Goal: Find specific fact: Find specific fact

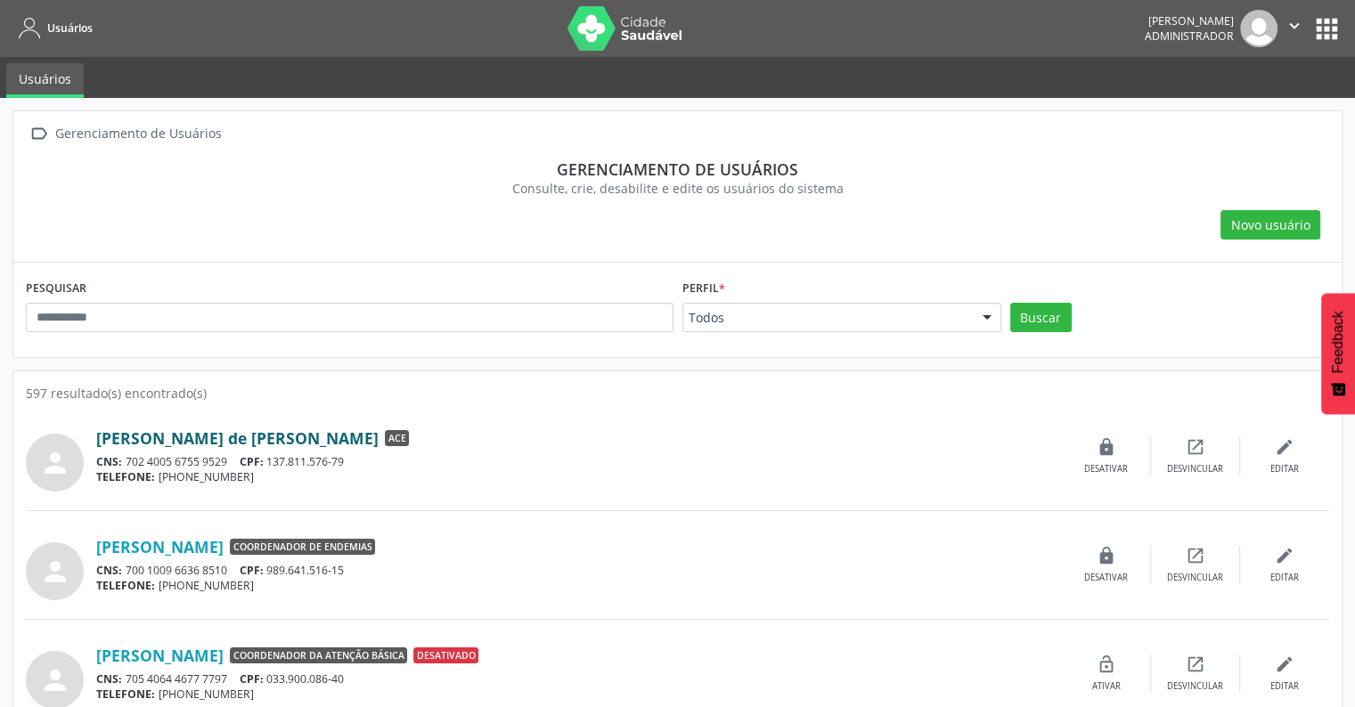
drag, startPoint x: 89, startPoint y: 435, endPoint x: 315, endPoint y: 435, distance: 226.3
click at [315, 435] on div "person Acauan Iero de [PERSON_NAME] ACE CNS: 702 4005 6755 9529 CPF: 137.811.57…" at bounding box center [678, 456] width 1304 height 70
copy div "[PERSON_NAME] de [PERSON_NAME]"
drag, startPoint x: 273, startPoint y: 461, endPoint x: 349, endPoint y: 457, distance: 76.7
click at [349, 457] on div "CNS: 702 4005 6755 9529 CPF: 137.811.576-79" at bounding box center [579, 461] width 966 height 15
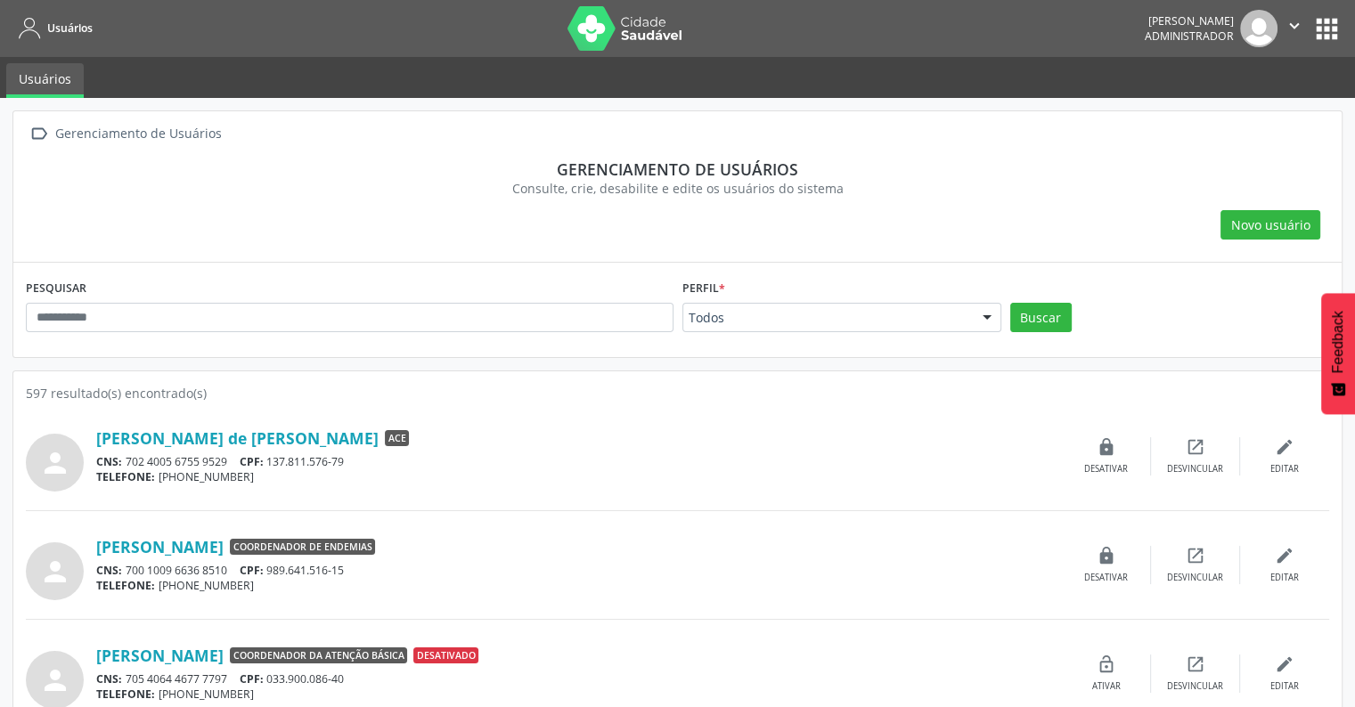
copy div "137.811.576-79"
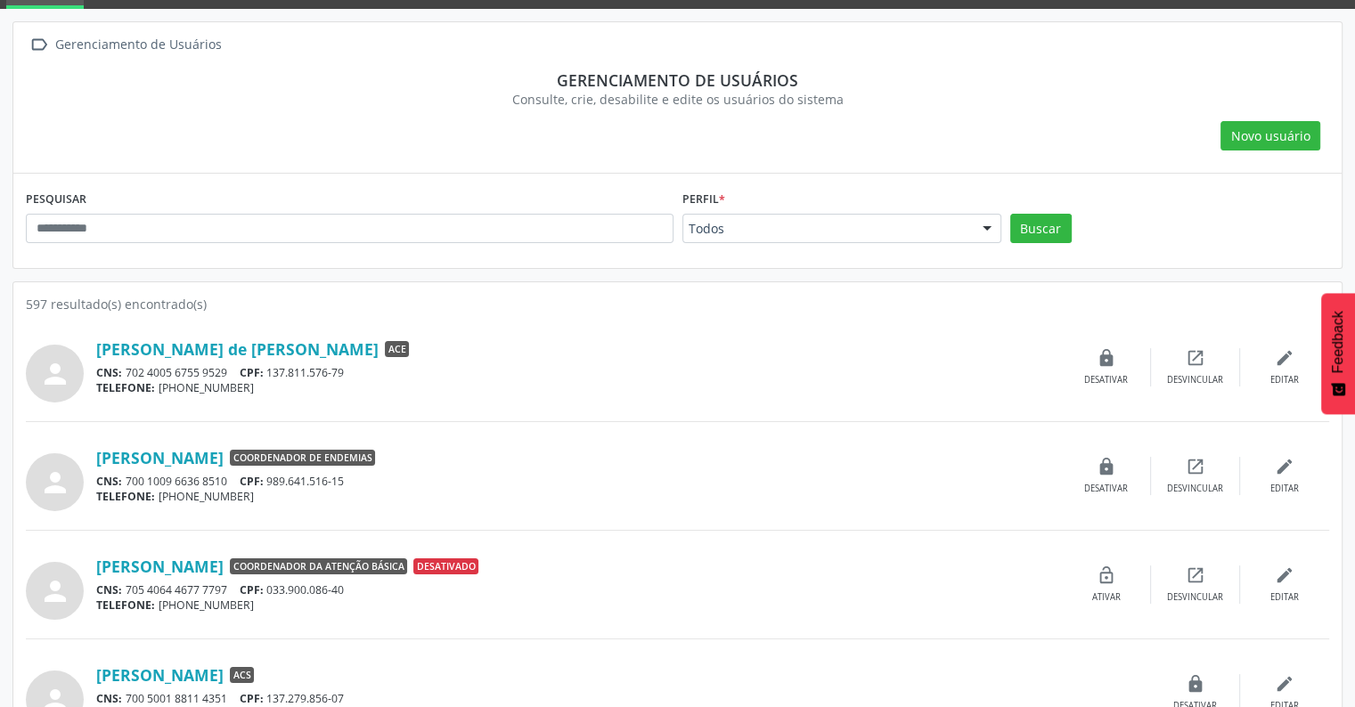
drag, startPoint x: 94, startPoint y: 454, endPoint x: 330, endPoint y: 462, distance: 235.4
click at [330, 462] on div "person [PERSON_NAME] Coordenador de Endemias CNS: 700 1009 6636 8510 CPF: 989.6…" at bounding box center [678, 476] width 1304 height 70
copy div "[PERSON_NAME]"
drag, startPoint x: 273, startPoint y: 481, endPoint x: 367, endPoint y: 484, distance: 94.5
click at [367, 484] on div "CNS: 700 1009 6636 8510 CPF: 989.641.516-15" at bounding box center [579, 481] width 966 height 15
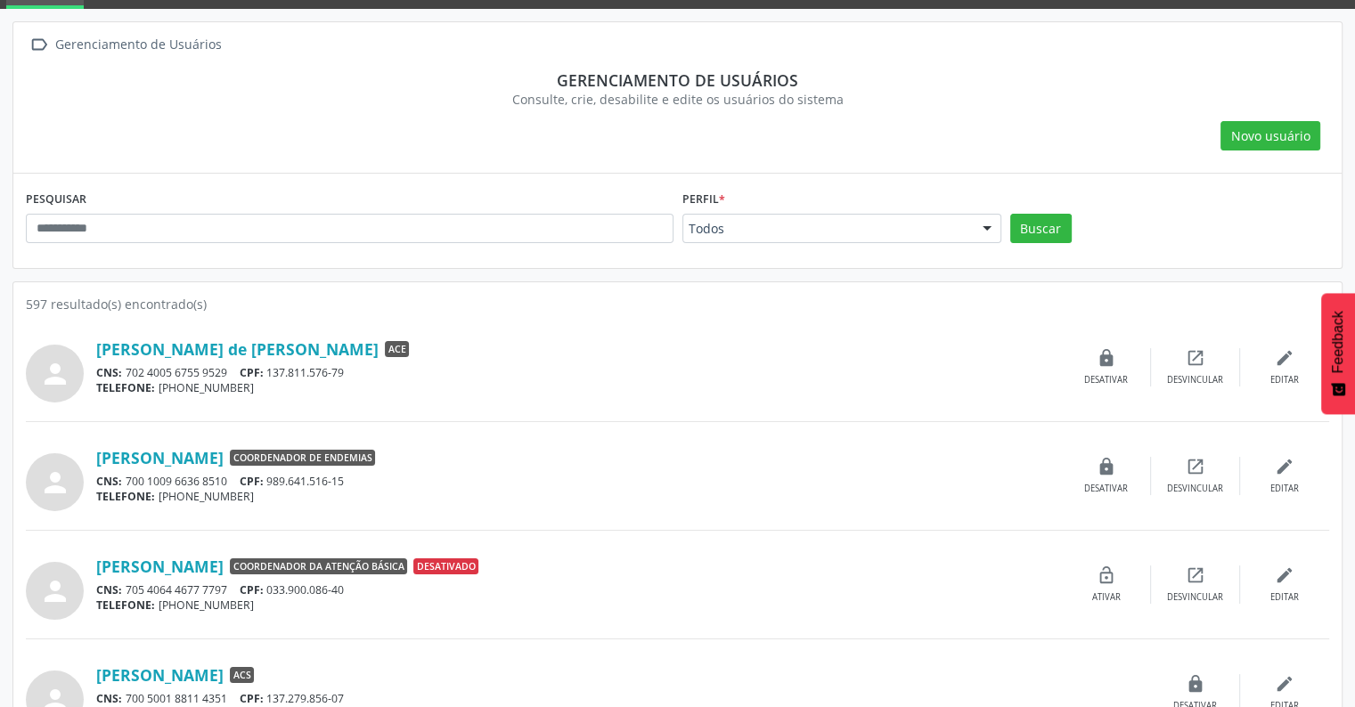
copy div "989.641.516-15"
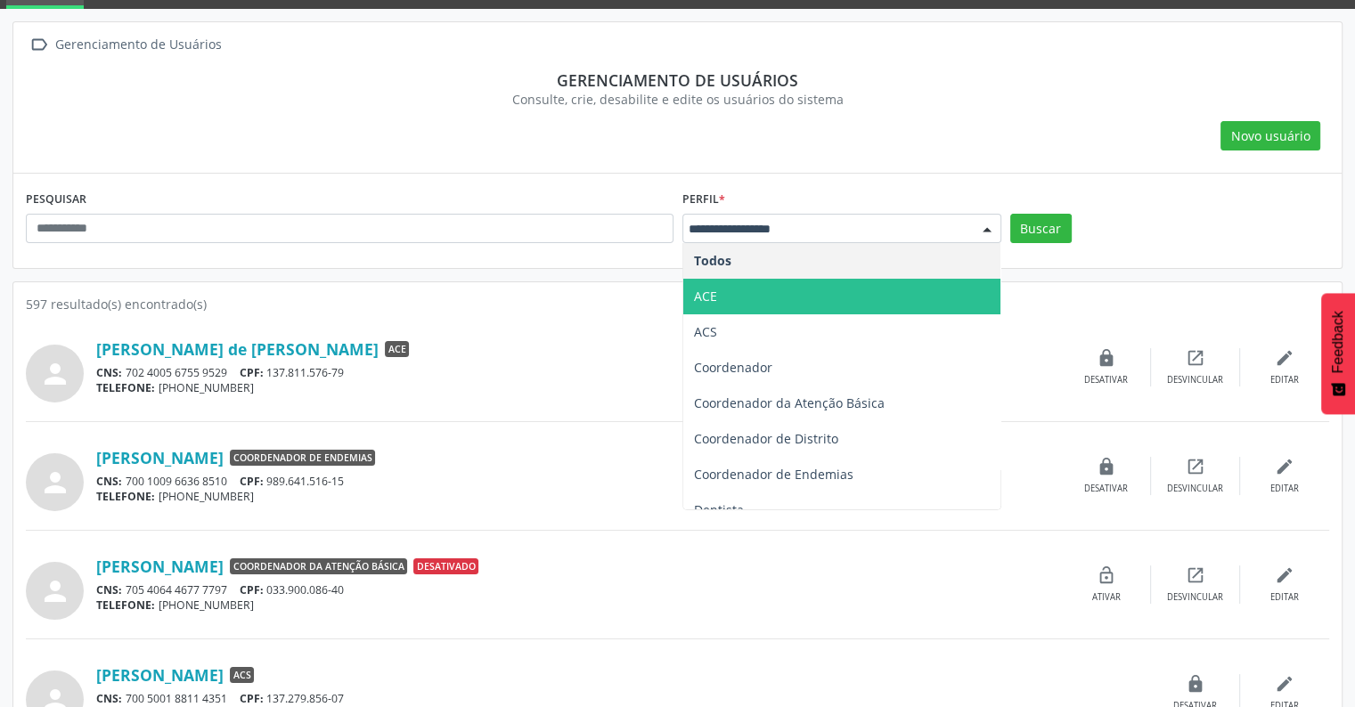
click at [707, 310] on span "ACE" at bounding box center [841, 297] width 317 height 36
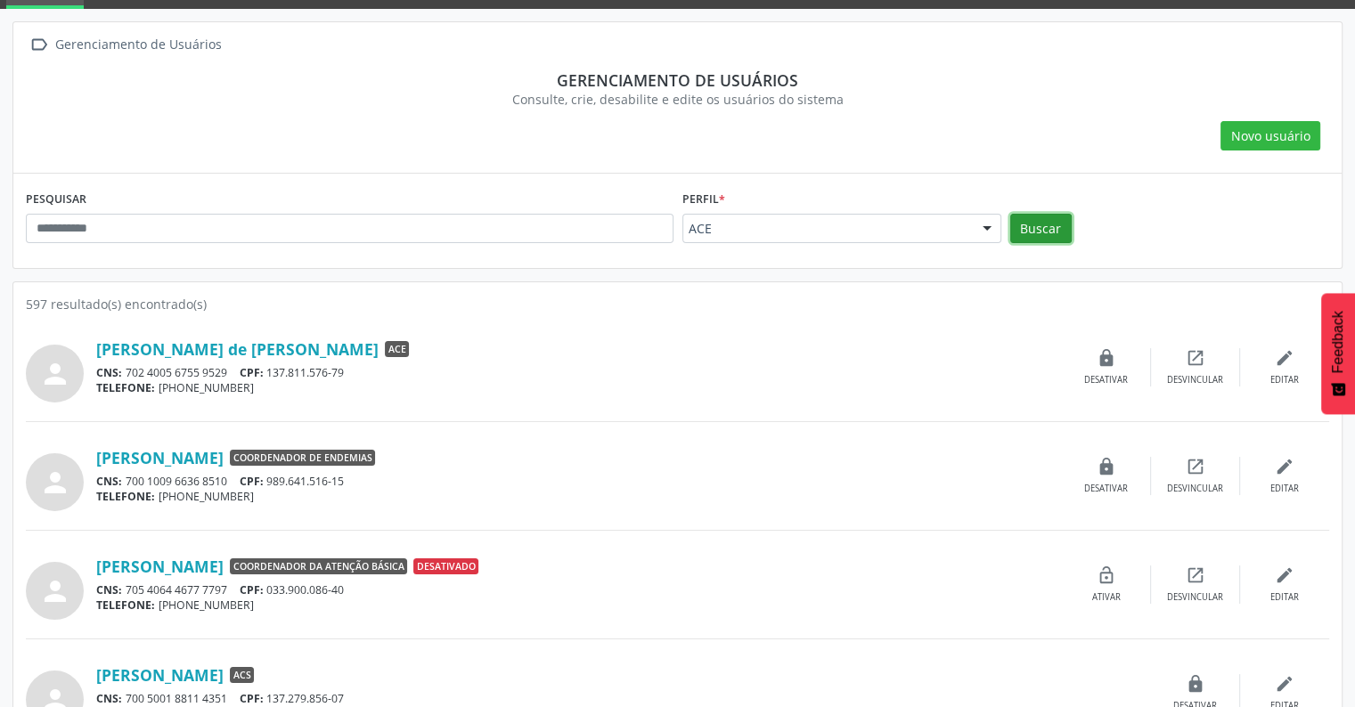
click at [1037, 232] on button "Buscar" at bounding box center [1040, 229] width 61 height 30
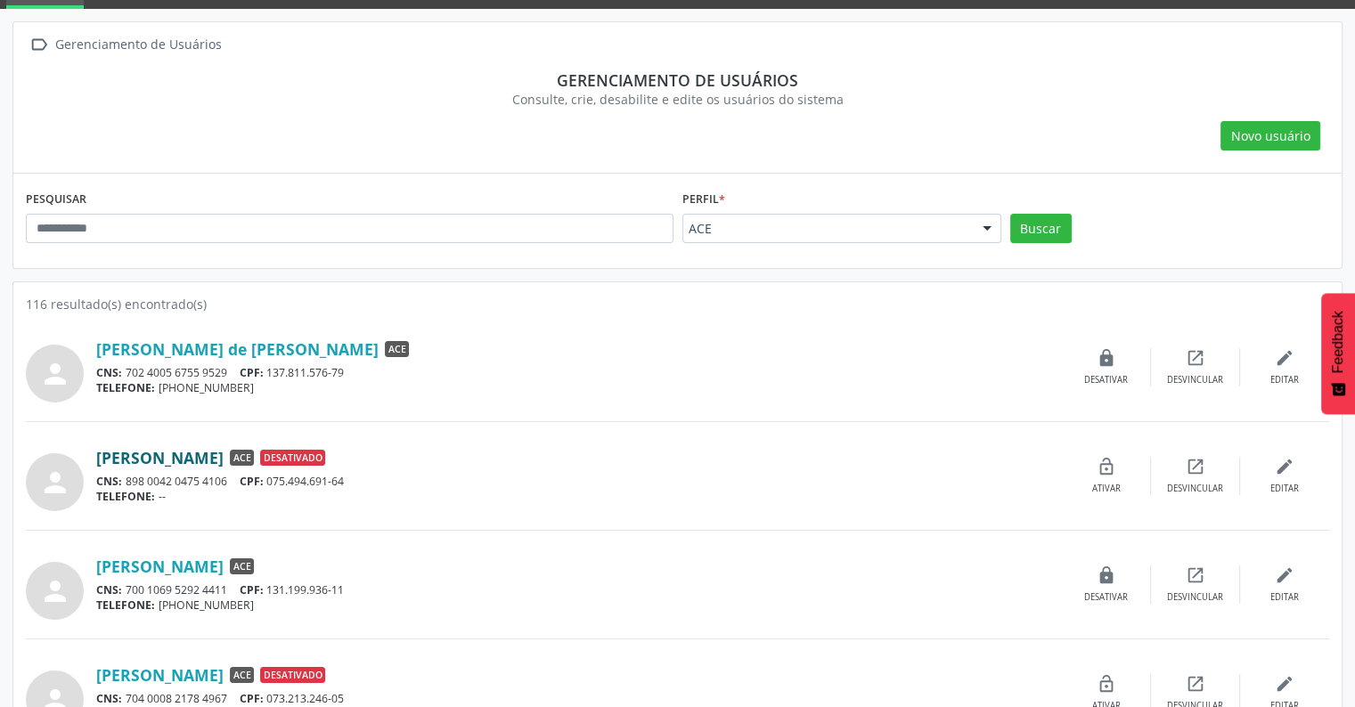
drag, startPoint x: 86, startPoint y: 457, endPoint x: 266, endPoint y: 450, distance: 180.1
click at [266, 450] on div "person [PERSON_NAME] ACE Desativado CNS: 898 0042 0475 4106 CPF: 075.494.691-64…" at bounding box center [678, 476] width 1304 height 70
copy div "[PERSON_NAME]"
drag, startPoint x: 274, startPoint y: 477, endPoint x: 349, endPoint y: 481, distance: 75.0
click at [349, 481] on div "CNS: 898 0042 0475 4106 CPF: 075.494.691-64" at bounding box center [579, 481] width 966 height 15
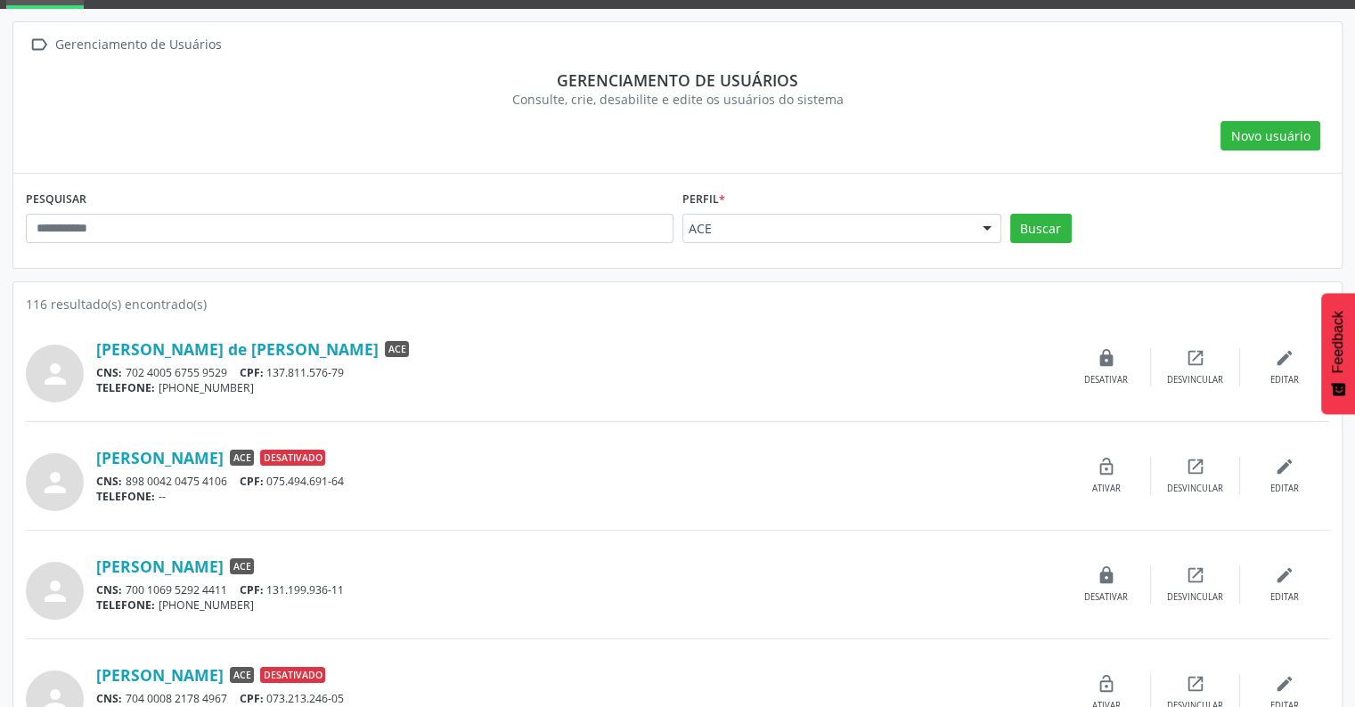
copy div "075.494.691-64"
drag, startPoint x: 94, startPoint y: 560, endPoint x: 255, endPoint y: 570, distance: 160.7
click at [255, 570] on div "person [PERSON_NAME] ACE CNS: 700 1069 5292 4411 CPF: 131.199.936-11 TELEFONE: …" at bounding box center [678, 585] width 1304 height 70
copy div "[PERSON_NAME]"
drag, startPoint x: 275, startPoint y: 590, endPoint x: 349, endPoint y: 592, distance: 74.0
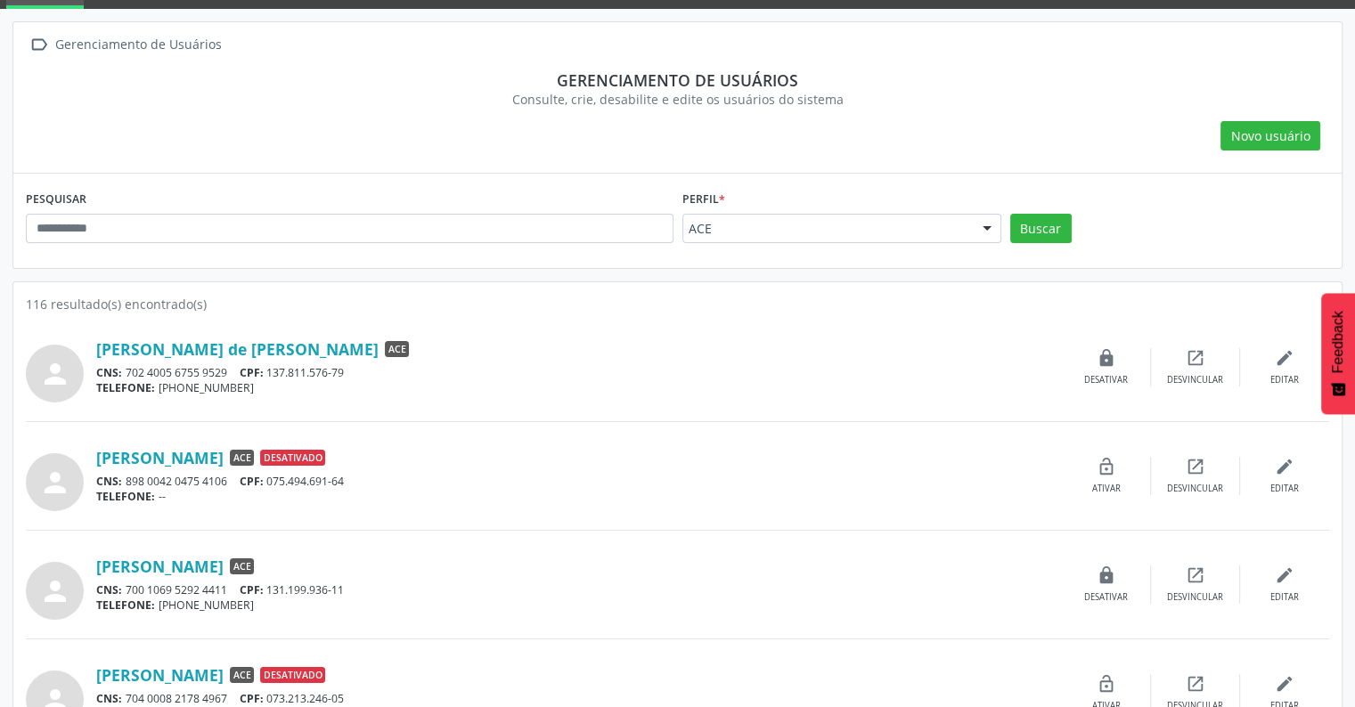
click at [349, 592] on div "CNS: 700 [DEMOGRAPHIC_DATA] 5292 4411 CPF: 131.199.936-11" at bounding box center [579, 590] width 966 height 15
copy div "131.199.936-11"
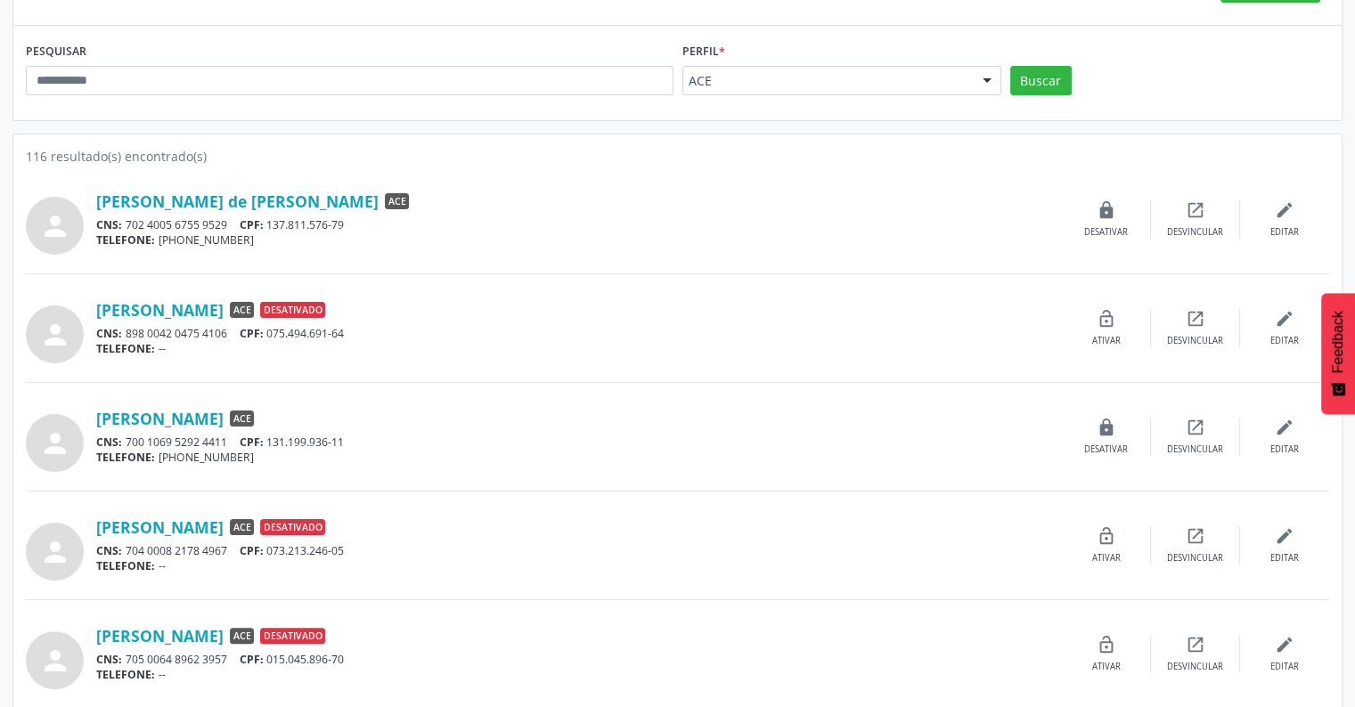
scroll to position [267, 0]
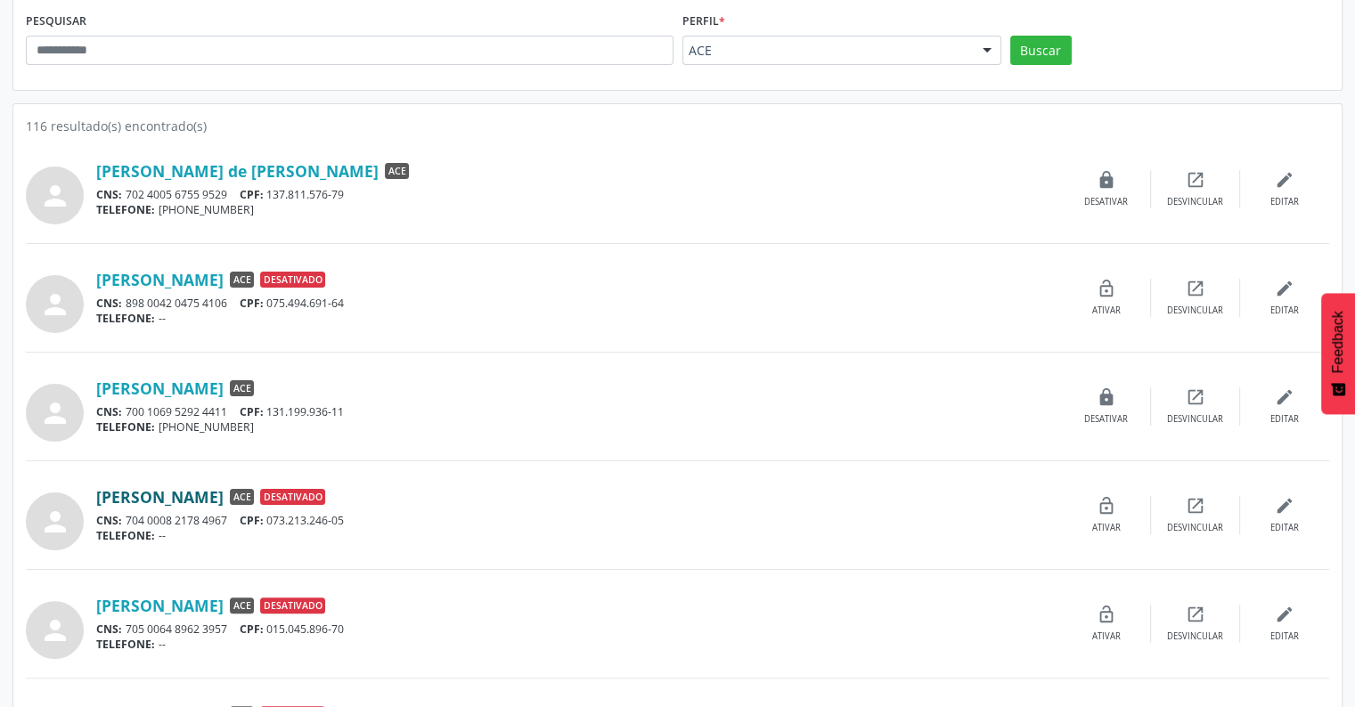
drag, startPoint x: 90, startPoint y: 499, endPoint x: 387, endPoint y: 501, distance: 296.7
click at [387, 501] on div "person [PERSON_NAME] ACE Desativado CNS: 704 0008 2178 4967 CPF: 073.213.246-05…" at bounding box center [678, 515] width 1304 height 70
copy div "[PERSON_NAME]"
drag, startPoint x: 274, startPoint y: 519, endPoint x: 352, endPoint y: 520, distance: 78.4
click at [352, 520] on div "CNS: 704 0008 2178 4967 CPF: 073.213.246-05" at bounding box center [579, 520] width 966 height 15
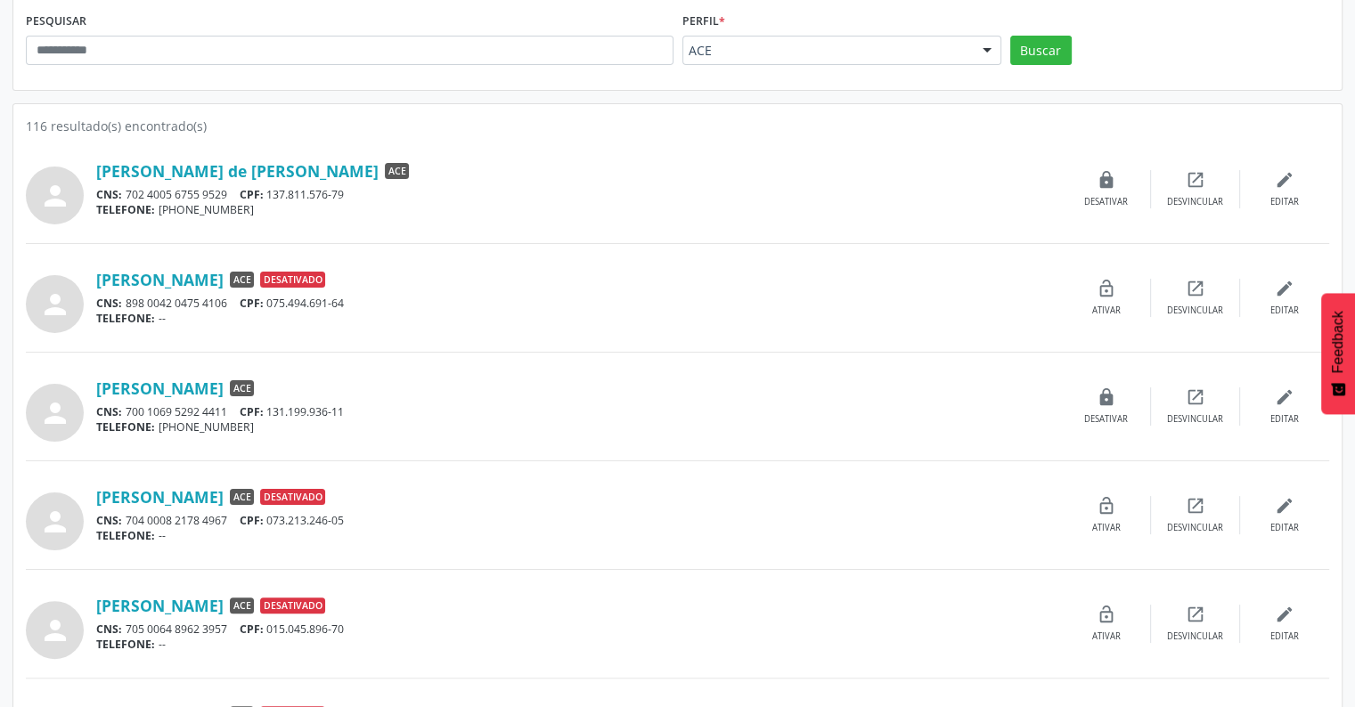
copy div "073.213.246-05"
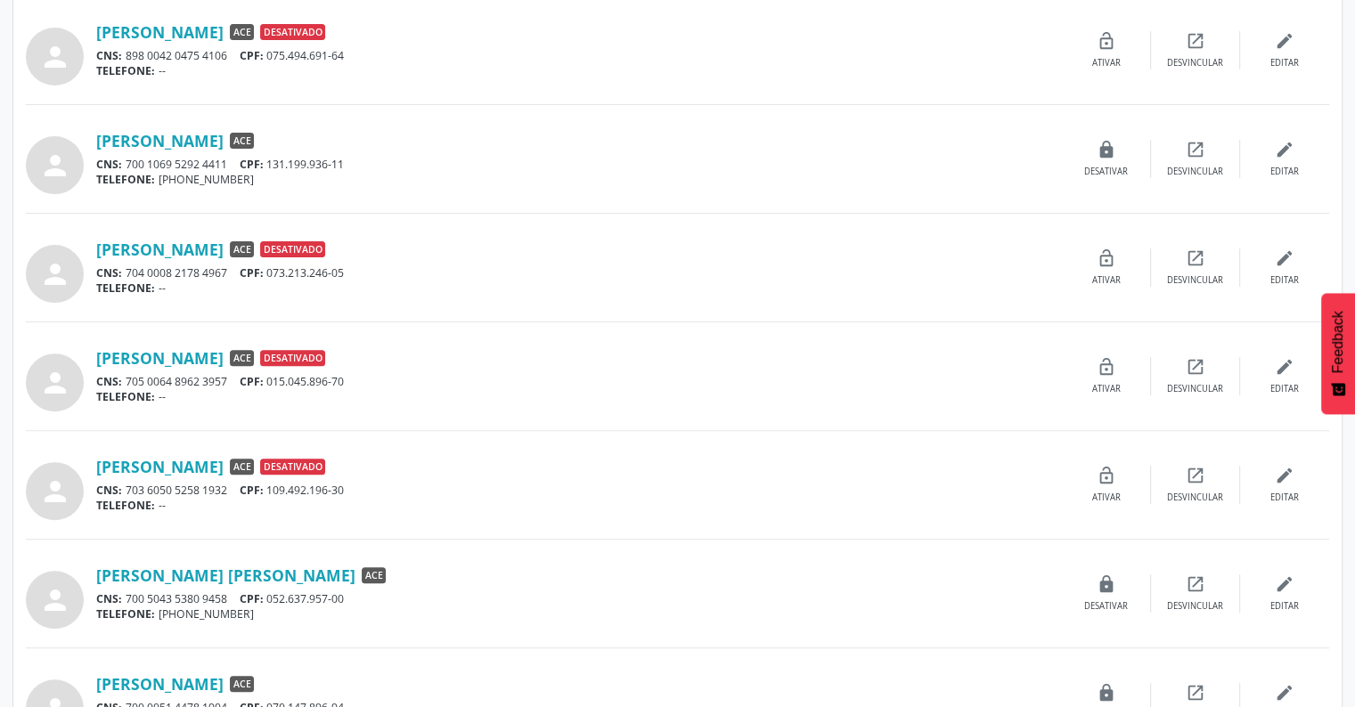
scroll to position [488, 0]
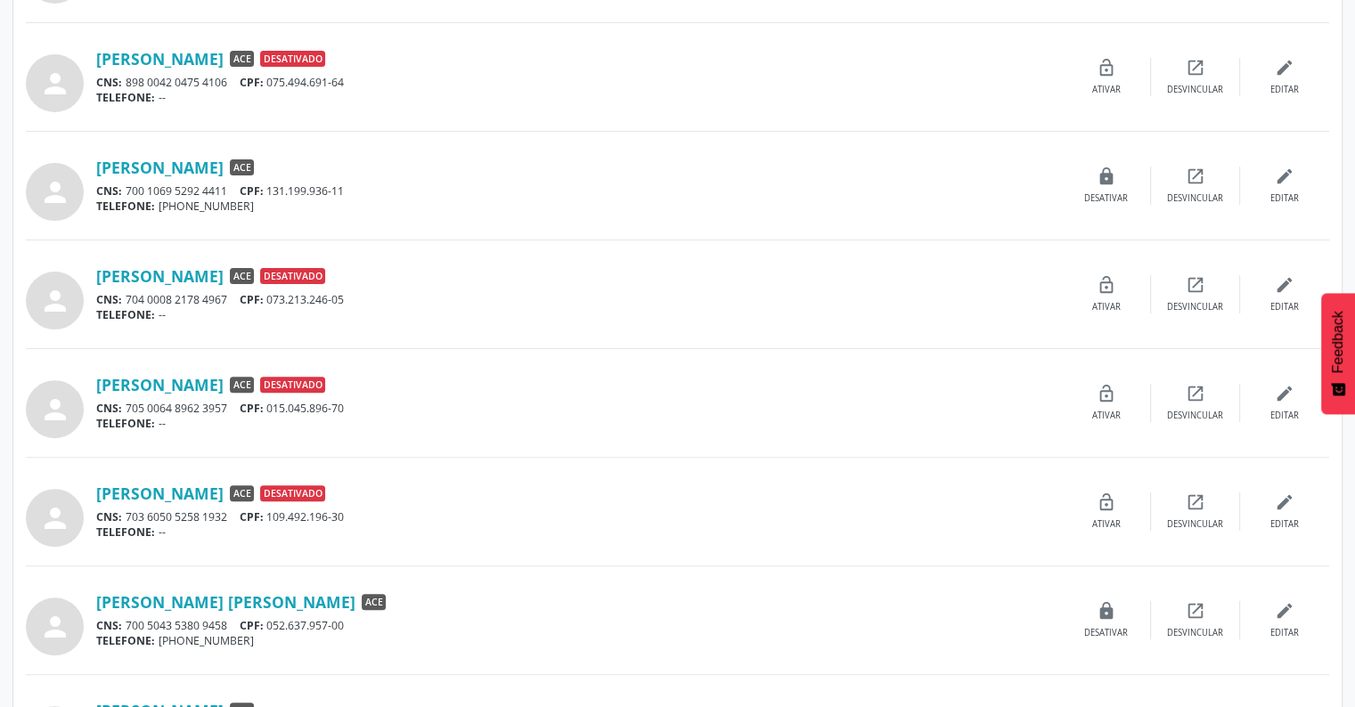
drag, startPoint x: 89, startPoint y: 389, endPoint x: 346, endPoint y: 378, distance: 256.9
click at [346, 378] on div "person [PERSON_NAME] ACE Desativado CNS: 705 0064 8962 3957 CPF: 015.045.896-70…" at bounding box center [678, 403] width 1304 height 70
drag, startPoint x: 274, startPoint y: 410, endPoint x: 408, endPoint y: 413, distance: 133.7
click at [408, 413] on div "CNS: 705 0064 8962 3957 CPF: 015.045.896-70" at bounding box center [579, 408] width 966 height 15
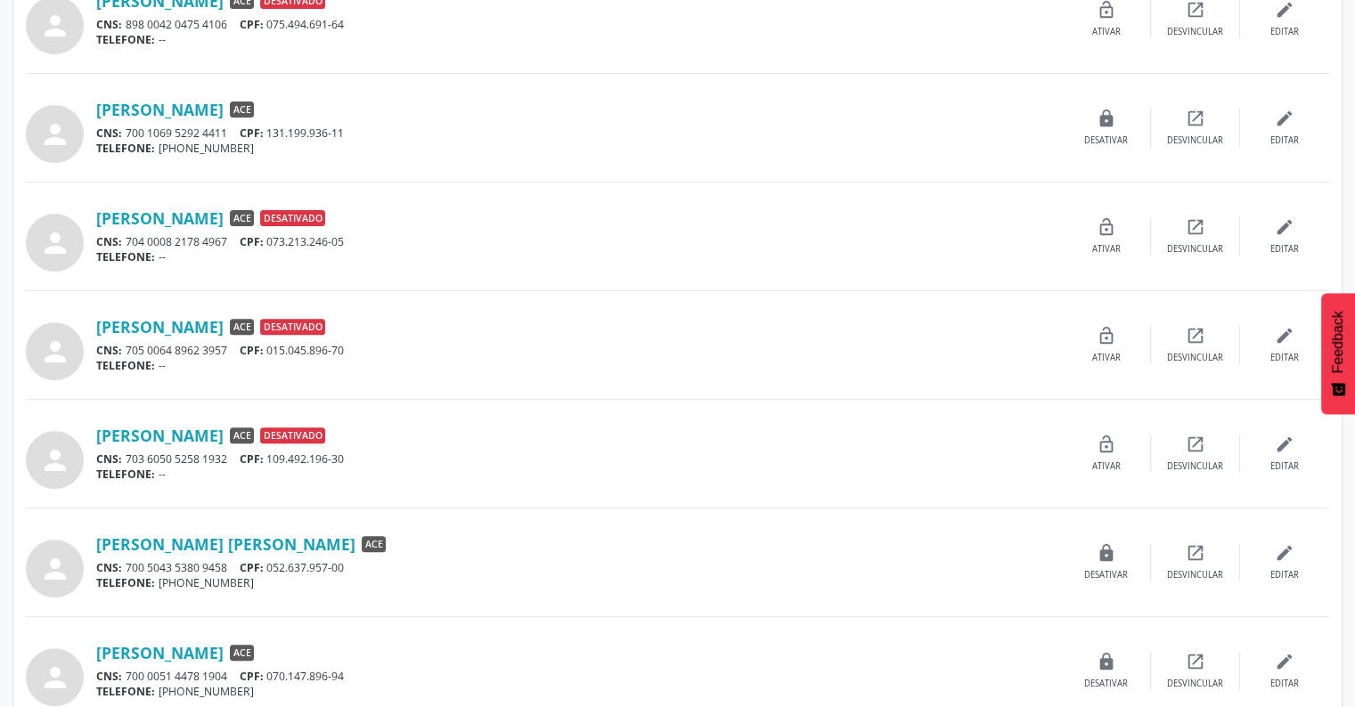
scroll to position [577, 0]
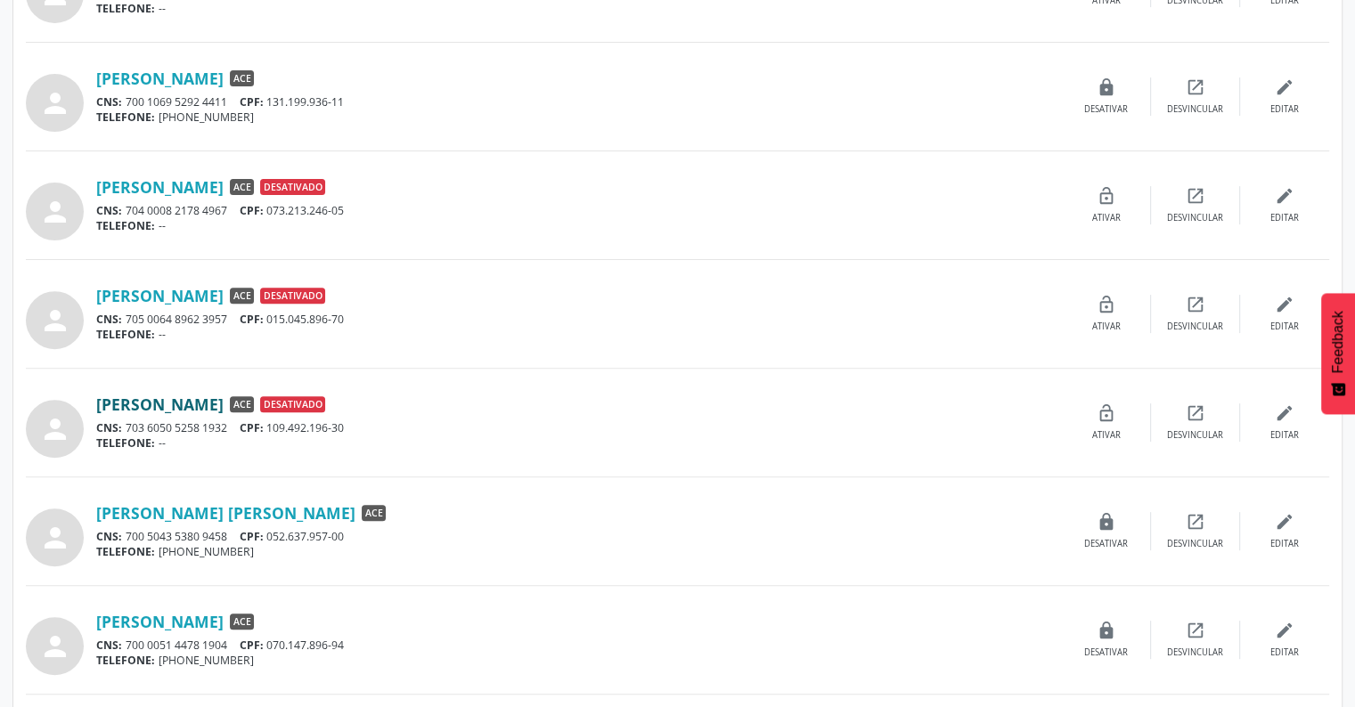
drag, startPoint x: 91, startPoint y: 401, endPoint x: 378, endPoint y: 401, distance: 286.9
click at [378, 401] on div "person [PERSON_NAME] ACE Desativado CNS: 703 6050 5258 1932 CPF: 109.492.196-30…" at bounding box center [678, 423] width 1304 height 70
drag, startPoint x: 275, startPoint y: 424, endPoint x: 359, endPoint y: 426, distance: 83.8
click at [359, 426] on div "CNS: 703 6050 5258 1932 CPF: 109.492.196-30" at bounding box center [579, 428] width 966 height 15
drag, startPoint x: 94, startPoint y: 511, endPoint x: 345, endPoint y: 508, distance: 251.3
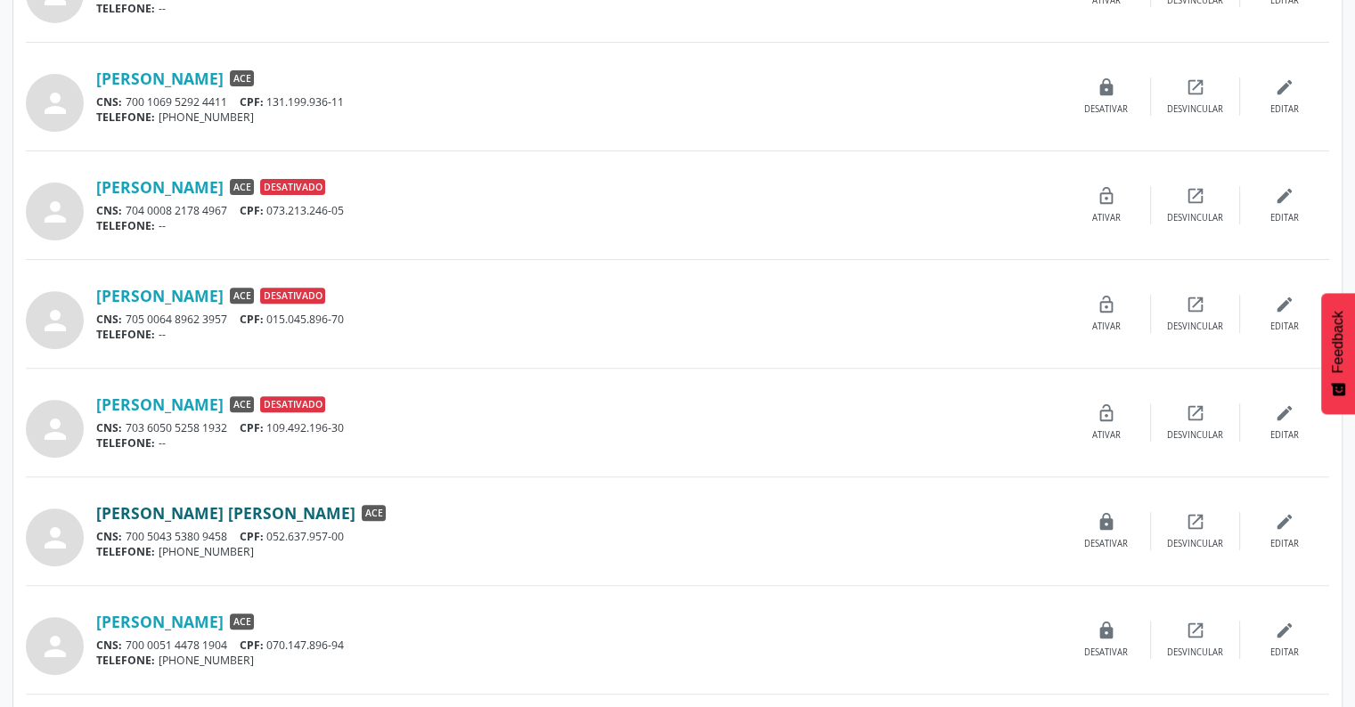
click at [345, 508] on div "person [PERSON_NAME] ACE CNS: 700 5043 5380 9458 CPF: 052.637.957-00 TELEFONE: …" at bounding box center [678, 531] width 1304 height 70
drag, startPoint x: 274, startPoint y: 532, endPoint x: 372, endPoint y: 532, distance: 98.9
click at [372, 532] on div "CNS: 700 5043 5380 9458 CPF: 052.637.957-00" at bounding box center [579, 536] width 966 height 15
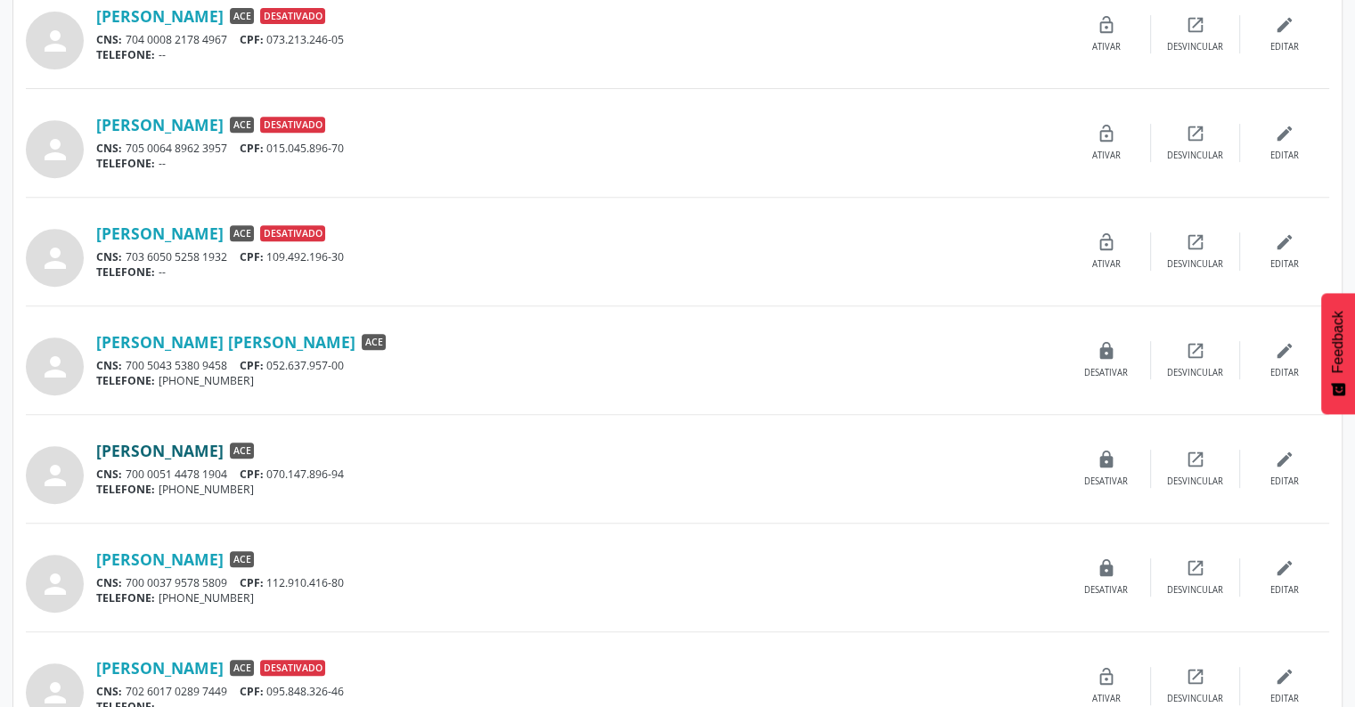
scroll to position [756, 0]
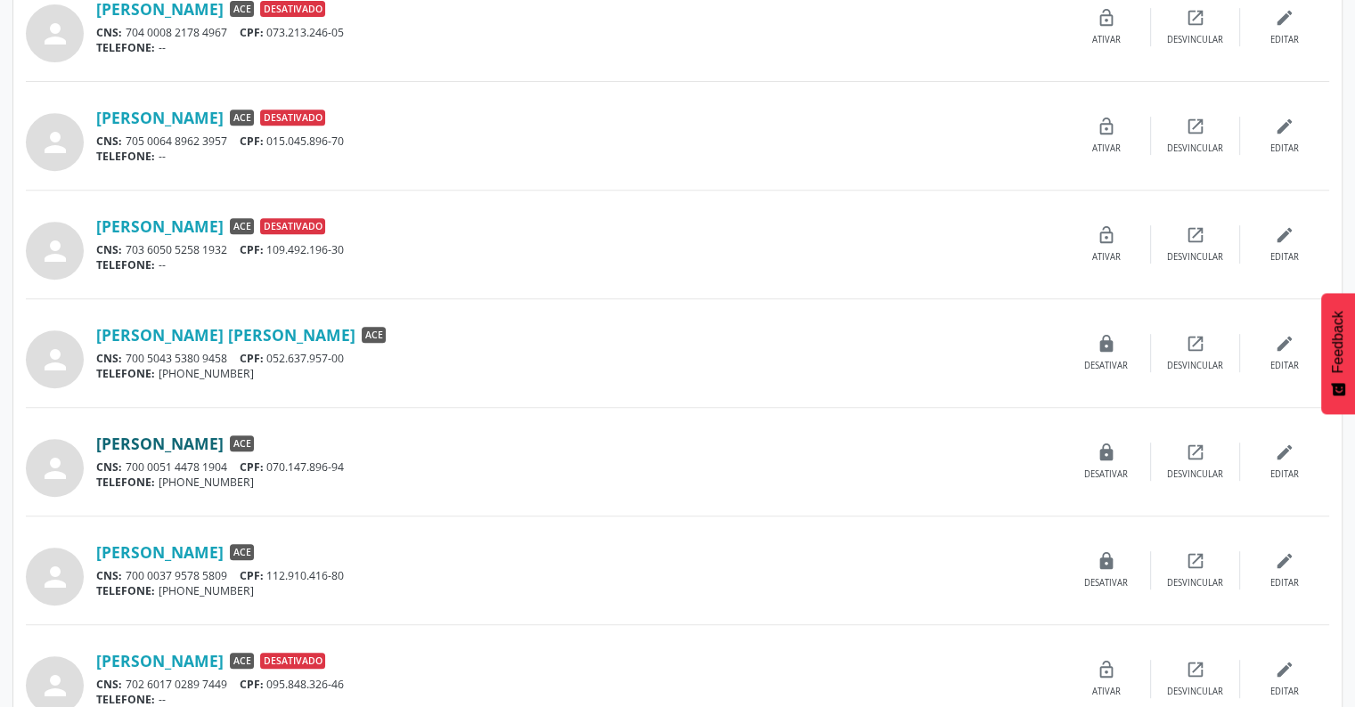
drag, startPoint x: 93, startPoint y: 438, endPoint x: 364, endPoint y: 438, distance: 270.9
click at [364, 438] on div "person [PERSON_NAME] ACE CNS: 700 0051 4478 1904 CPF: 070.147.896-94 TELEFONE: …" at bounding box center [678, 462] width 1304 height 70
click at [274, 465] on div "CNS: 700 0051 4478 1904 CPF: 070.147.896-94" at bounding box center [579, 467] width 966 height 15
drag, startPoint x: 275, startPoint y: 465, endPoint x: 380, endPoint y: 462, distance: 104.3
click at [380, 462] on div "CNS: 700 0051 4478 1904 CPF: 070.147.896-94" at bounding box center [579, 467] width 966 height 15
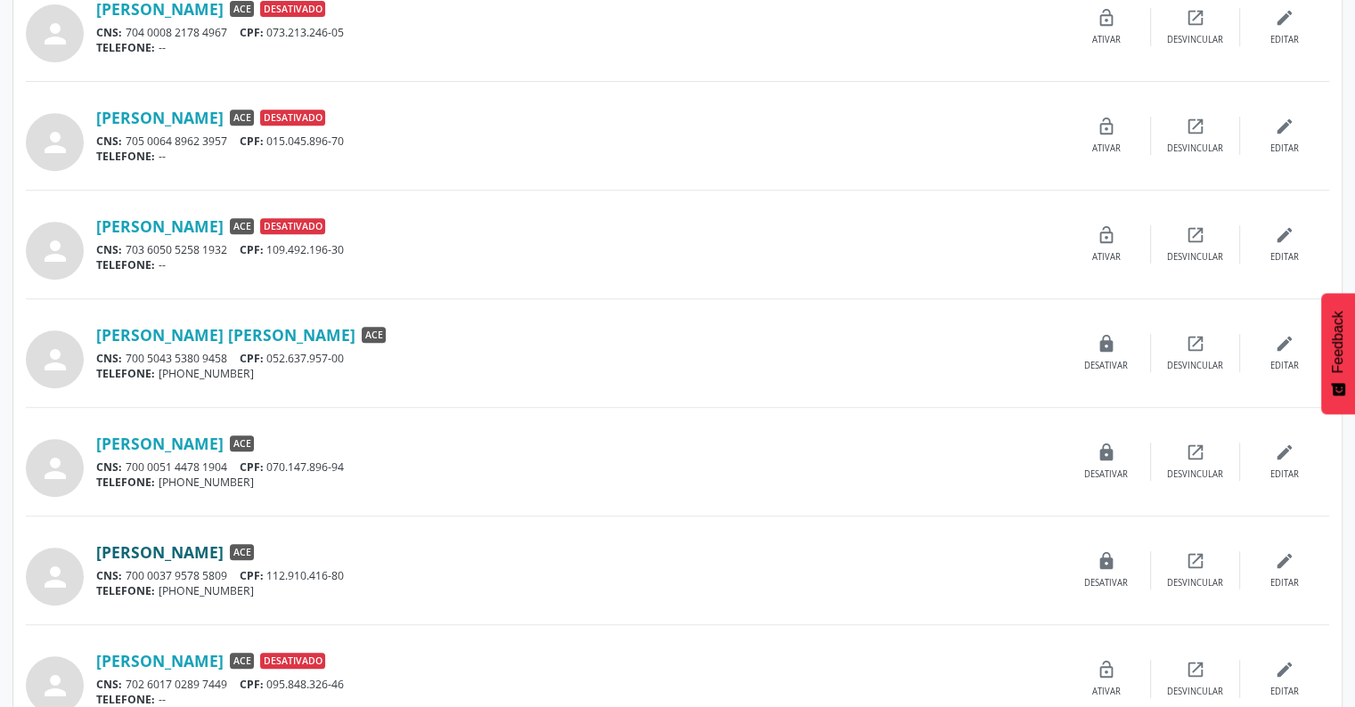
drag, startPoint x: 119, startPoint y: 549, endPoint x: 286, endPoint y: 543, distance: 166.7
click at [286, 543] on div "person [PERSON_NAME] ACE CNS: 700 0037 9578 5809 CPF: 112.910.416-80 TELEFONE: …" at bounding box center [678, 571] width 1304 height 70
drag, startPoint x: 275, startPoint y: 569, endPoint x: 371, endPoint y: 574, distance: 95.4
click at [371, 574] on div "CNS: 700 0037 9578 5809 CPF: 112.910.416-80" at bounding box center [579, 575] width 966 height 15
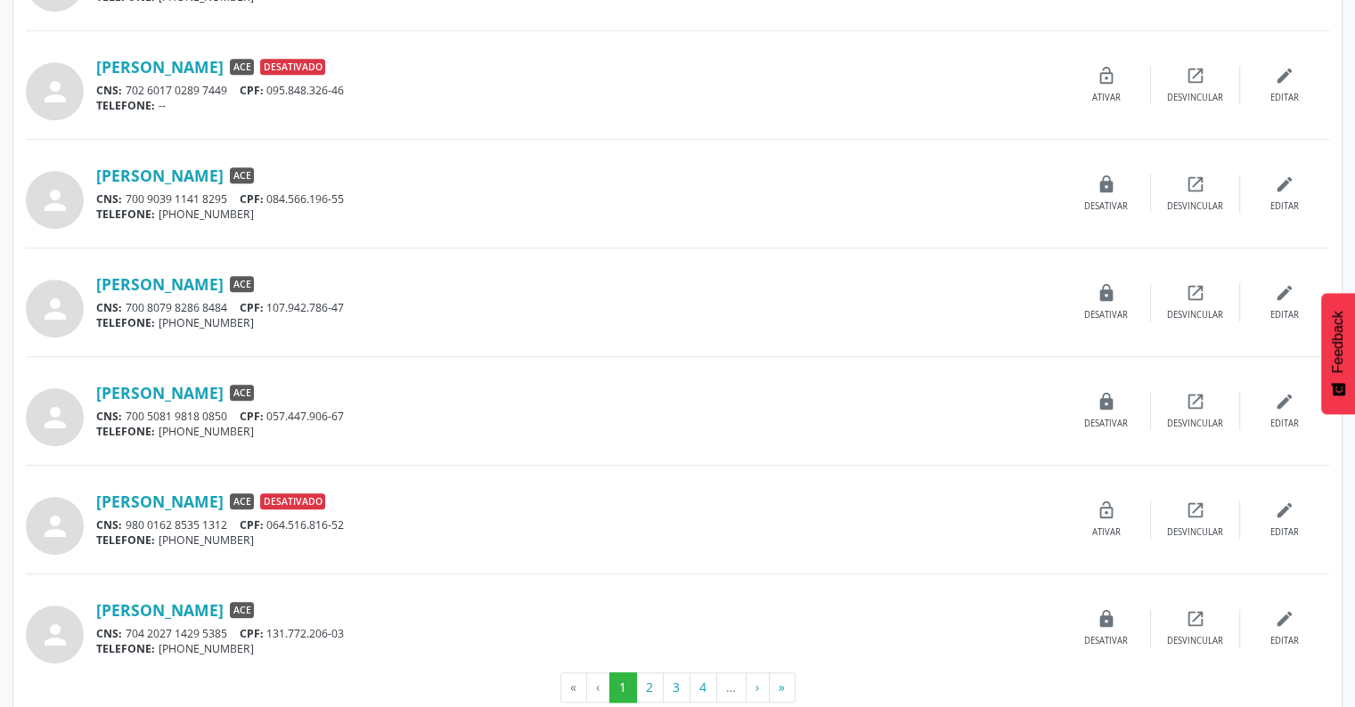
scroll to position [1379, 0]
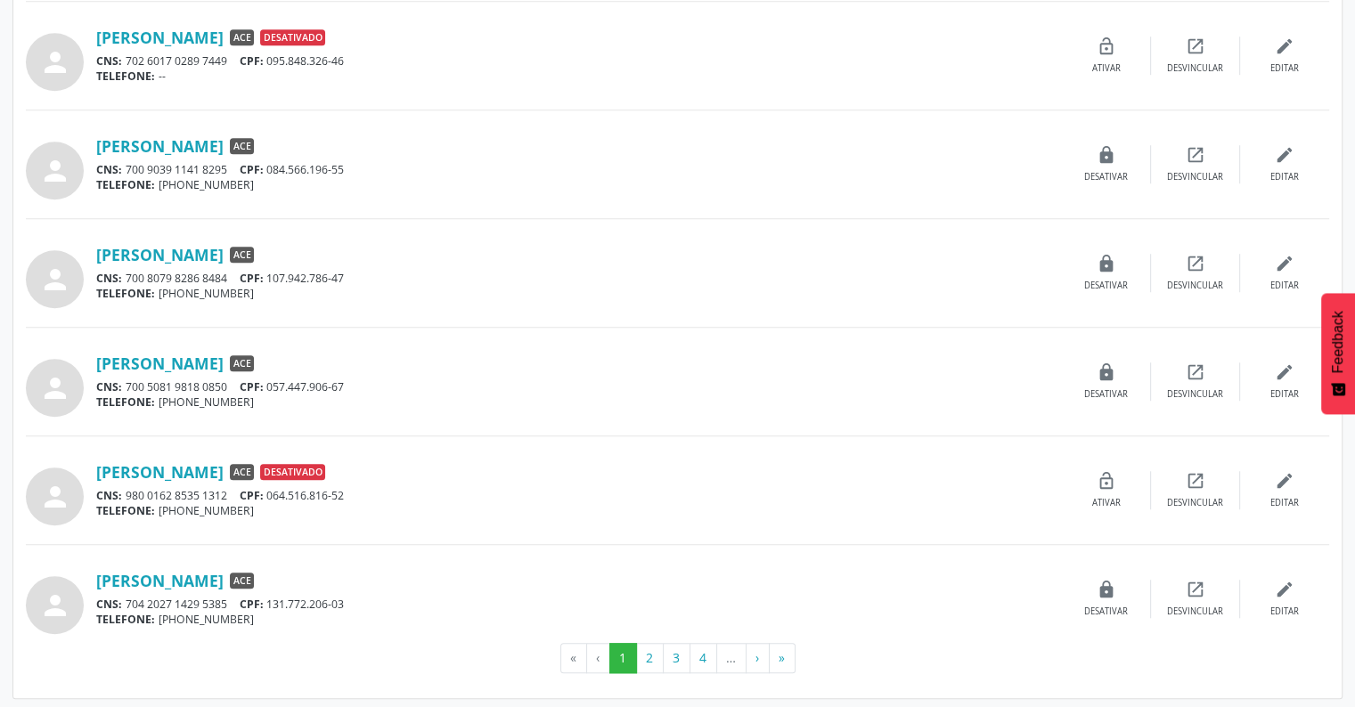
drag, startPoint x: 91, startPoint y: 32, endPoint x: 372, endPoint y: 23, distance: 281.7
click at [372, 23] on div "person [PERSON_NAME] ACE Desativado CNS: 702 6017 0289 7449 CPF: 095.848.326-46…" at bounding box center [678, 55] width 1304 height 70
click at [93, 34] on div "person" at bounding box center [61, 55] width 70 height 70
drag, startPoint x: 93, startPoint y: 34, endPoint x: 348, endPoint y: 32, distance: 255.7
click at [348, 32] on div "person [PERSON_NAME] ACE Desativado CNS: 702 6017 0289 7449 CPF: 095.848.326-46…" at bounding box center [678, 55] width 1304 height 70
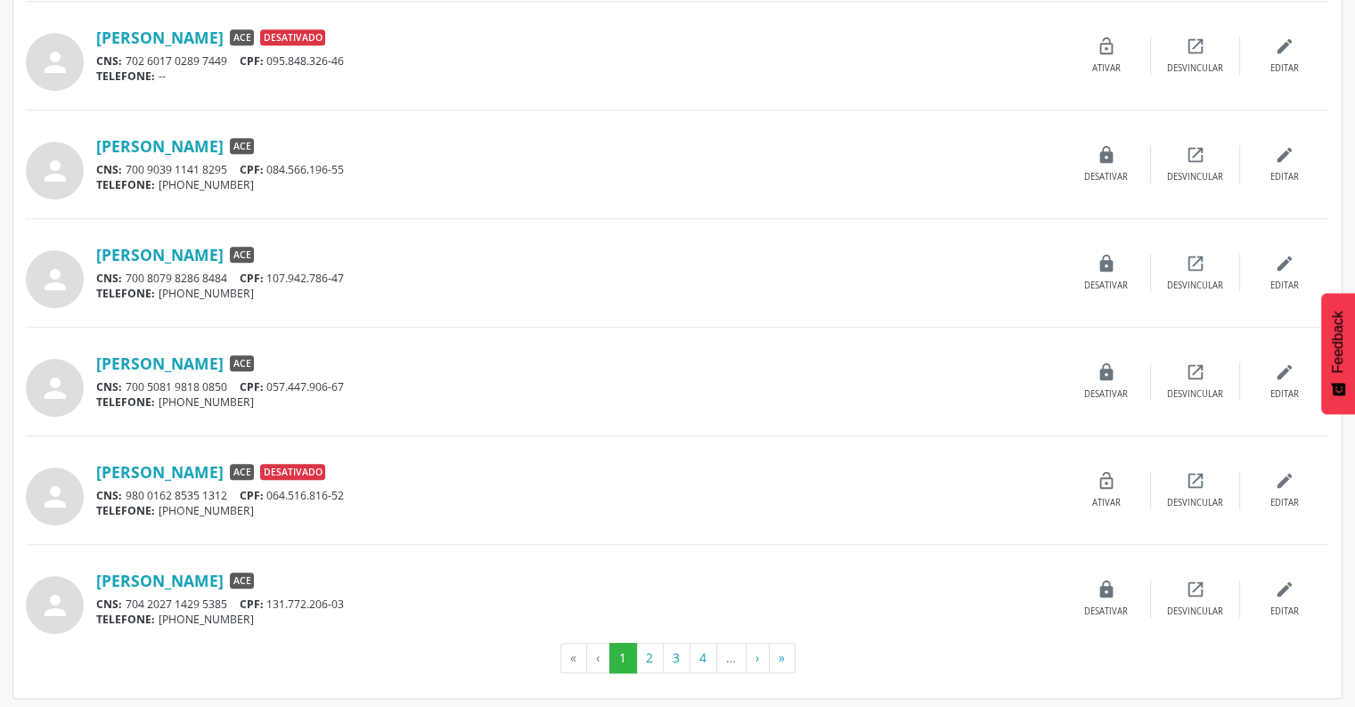
drag, startPoint x: 272, startPoint y: 61, endPoint x: 372, endPoint y: 68, distance: 100.9
click at [372, 68] on div "[PERSON_NAME] ACE Desativado CNS: 702 6017 0289 7449 CPF: 095.848.326-46 TELEFO…" at bounding box center [579, 56] width 966 height 57
click at [278, 80] on div "TELEFONE: --" at bounding box center [579, 76] width 966 height 15
click at [277, 54] on div "CNS: 702 6017 0289 7449 CPF: 095.848.326-46" at bounding box center [579, 60] width 966 height 15
drag, startPoint x: 271, startPoint y: 57, endPoint x: 364, endPoint y: 61, distance: 93.6
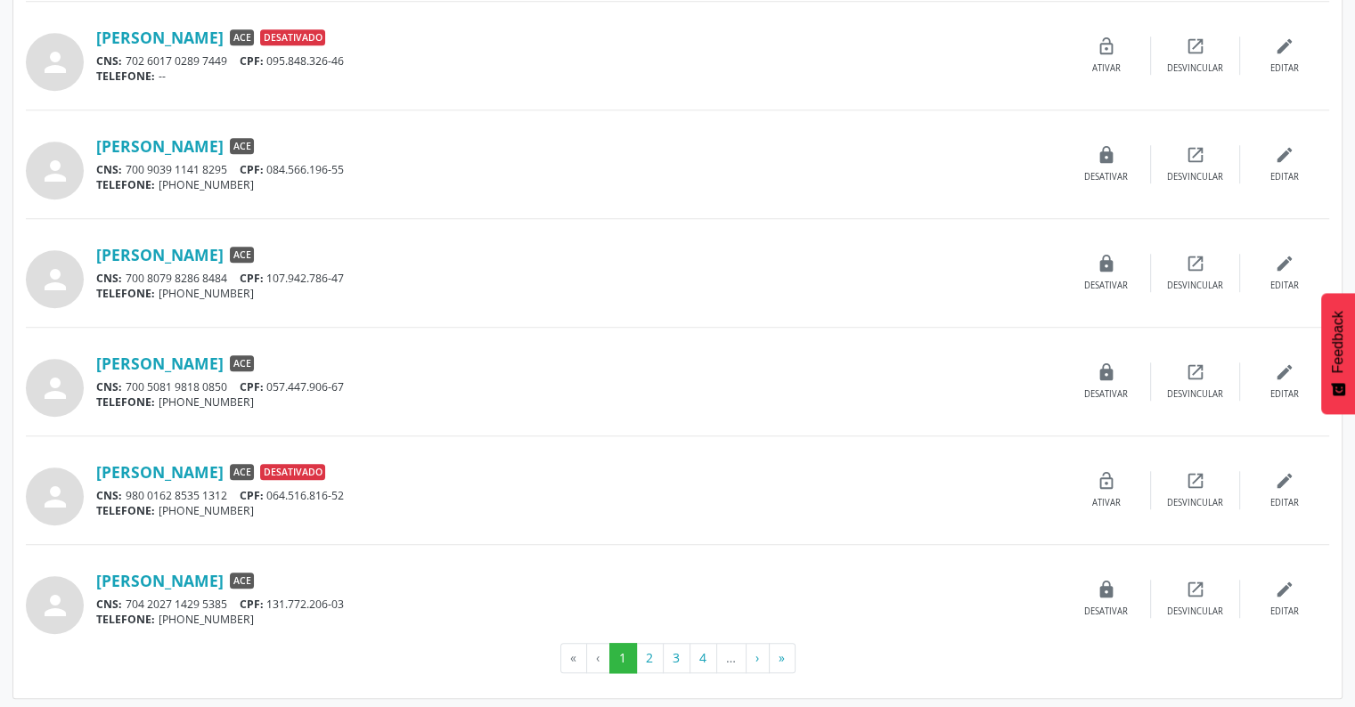
click at [364, 61] on div "CNS: 702 6017 0289 7449 CPF: 095.848.326-46" at bounding box center [579, 60] width 966 height 15
drag, startPoint x: 91, startPoint y: 143, endPoint x: 367, endPoint y: 146, distance: 276.2
click at [367, 146] on div "person [PERSON_NAME] ACE CNS: 700 9039 1141 8295 CPF: 084.566.196-55 TELEFONE: …" at bounding box center [678, 164] width 1304 height 70
drag, startPoint x: 274, startPoint y: 169, endPoint x: 363, endPoint y: 168, distance: 88.2
click at [363, 168] on div "CNS: 700 9039 1141 8295 CPF: 084.566.196-55" at bounding box center [579, 169] width 966 height 15
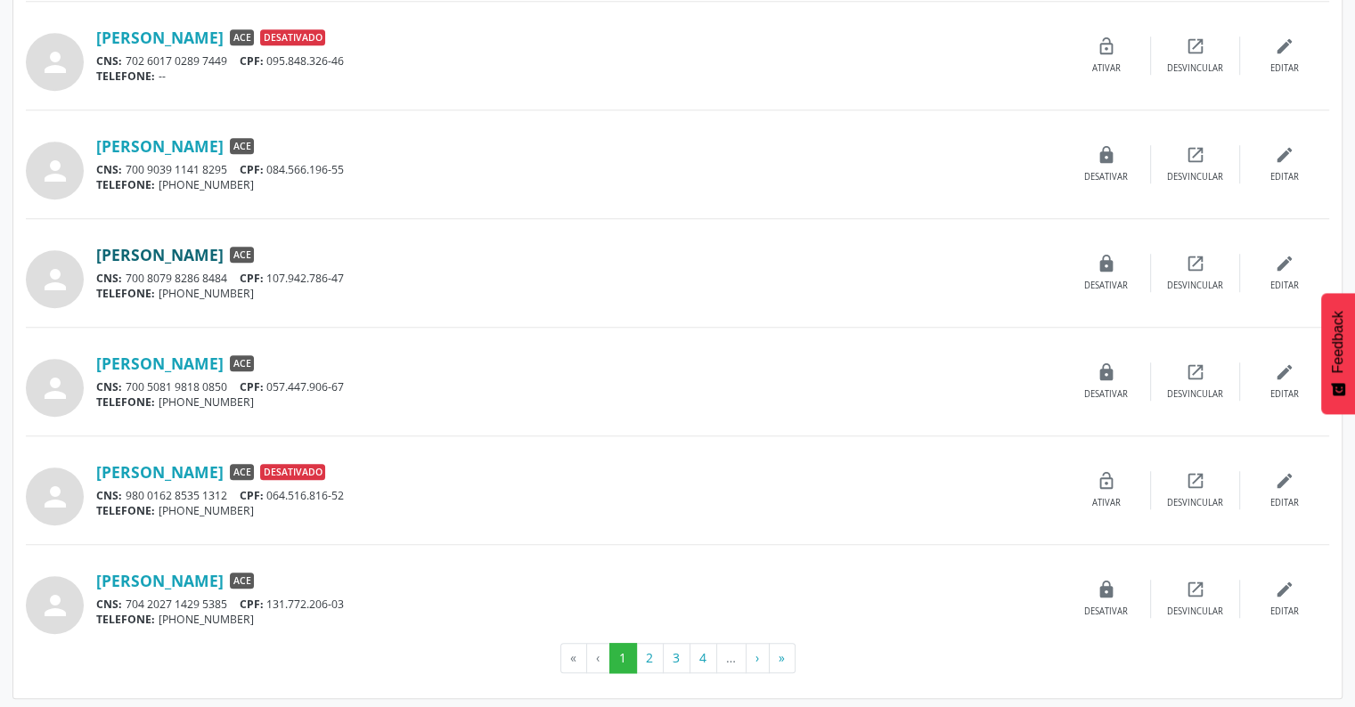
drag, startPoint x: 97, startPoint y: 250, endPoint x: 292, endPoint y: 257, distance: 195.2
click at [224, 257] on link "[PERSON_NAME]" at bounding box center [159, 255] width 127 height 20
drag, startPoint x: 273, startPoint y: 274, endPoint x: 363, endPoint y: 275, distance: 90.0
click at [362, 274] on div "CNS: 700 8079 8286 8484 CPF: 107.942.786-47" at bounding box center [579, 278] width 966 height 15
drag, startPoint x: 91, startPoint y: 356, endPoint x: 319, endPoint y: 346, distance: 228.4
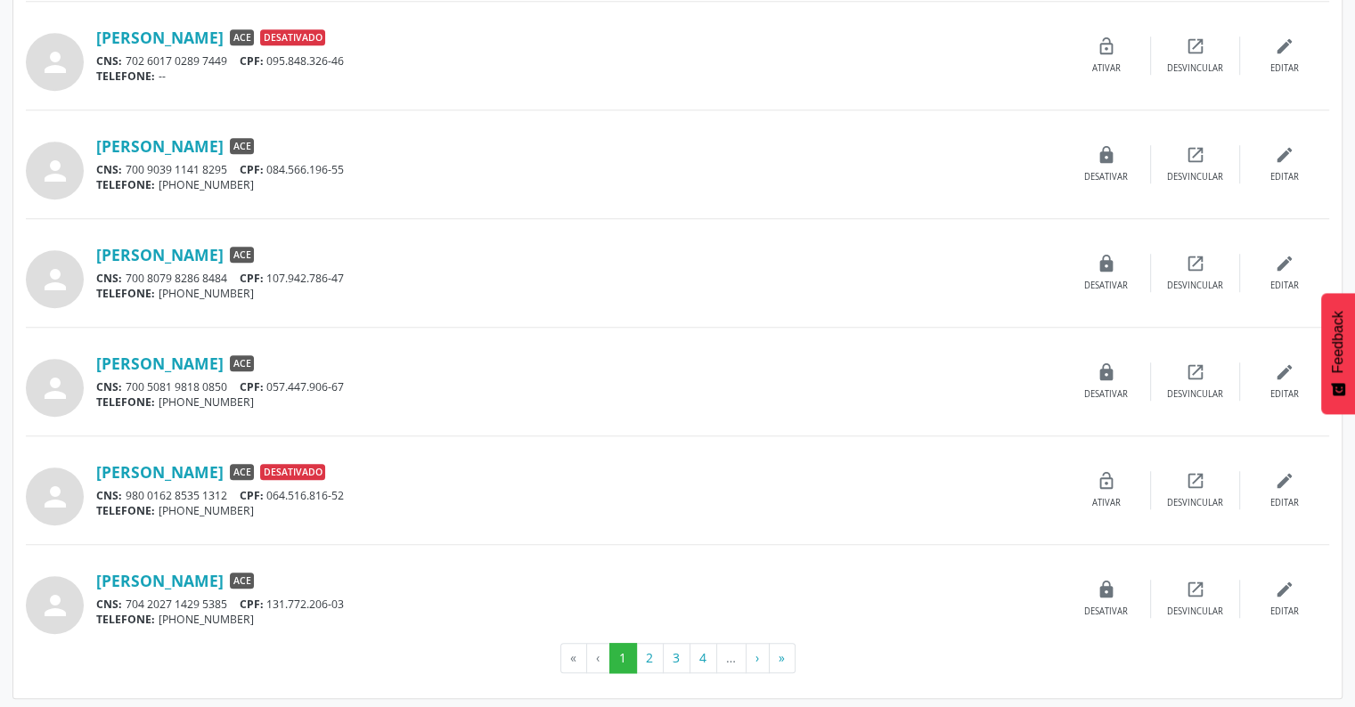
click at [319, 347] on div "person [PERSON_NAME] ACE CNS: 700 5081 9818 0850 CPF: 057.447.906-67 TELEFONE: …" at bounding box center [678, 382] width 1304 height 70
drag, startPoint x: 274, startPoint y: 382, endPoint x: 360, endPoint y: 382, distance: 86.4
click at [360, 382] on div "CNS: 700 5081 9818 0850 CPF: 057.447.906-67" at bounding box center [579, 387] width 966 height 15
drag, startPoint x: 88, startPoint y: 461, endPoint x: 339, endPoint y: 464, distance: 250.4
click at [339, 464] on div "person [PERSON_NAME] ACE Desativado CNS: 980 0162 8535 1312 CPF: 064.516.816-52…" at bounding box center [678, 490] width 1304 height 70
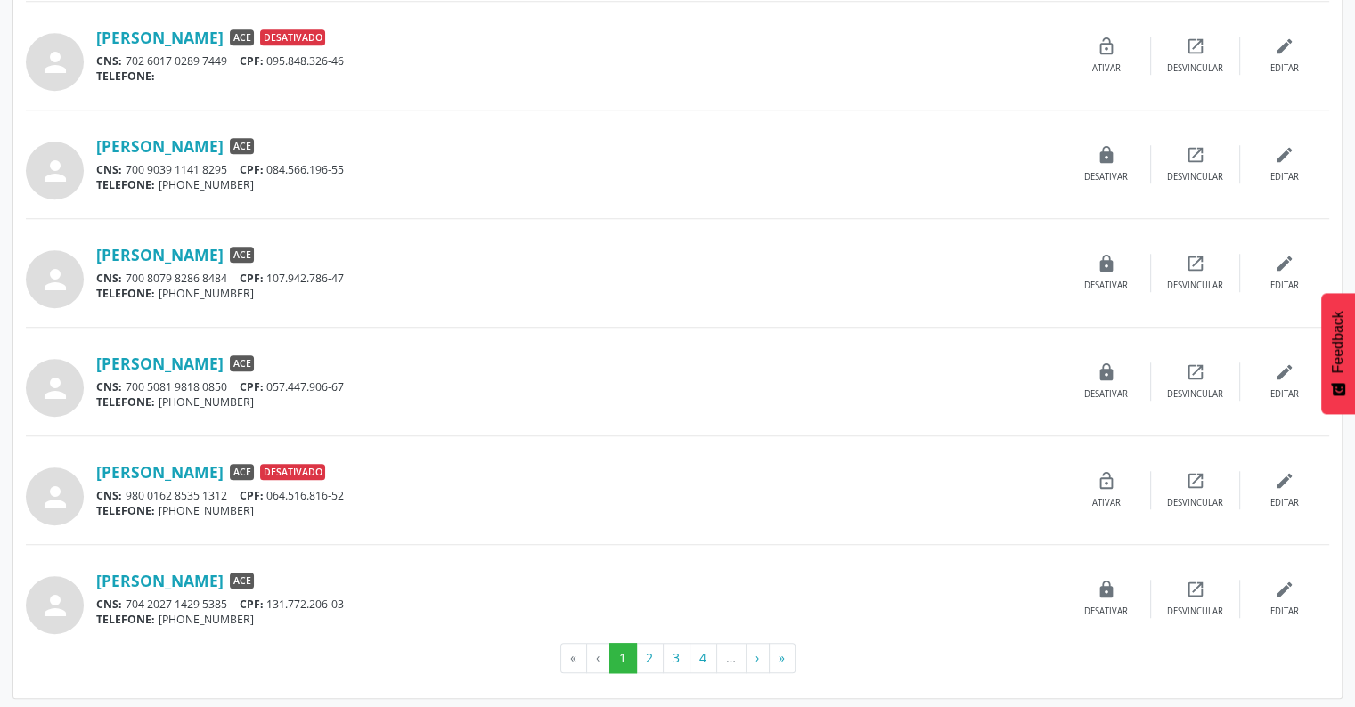
drag, startPoint x: 274, startPoint y: 492, endPoint x: 357, endPoint y: 491, distance: 82.9
click at [357, 491] on div "CNS: 980 0162 8535 1312 CPF: 064.516.816-52" at bounding box center [579, 495] width 966 height 15
drag, startPoint x: 94, startPoint y: 581, endPoint x: 347, endPoint y: 584, distance: 252.2
click at [347, 584] on div "person [PERSON_NAME] ACE CNS: 704 2027 1429 5385 CPF: 131.772.206-03 TELEFONE: …" at bounding box center [678, 599] width 1304 height 70
drag, startPoint x: 274, startPoint y: 601, endPoint x: 350, endPoint y: 607, distance: 76.0
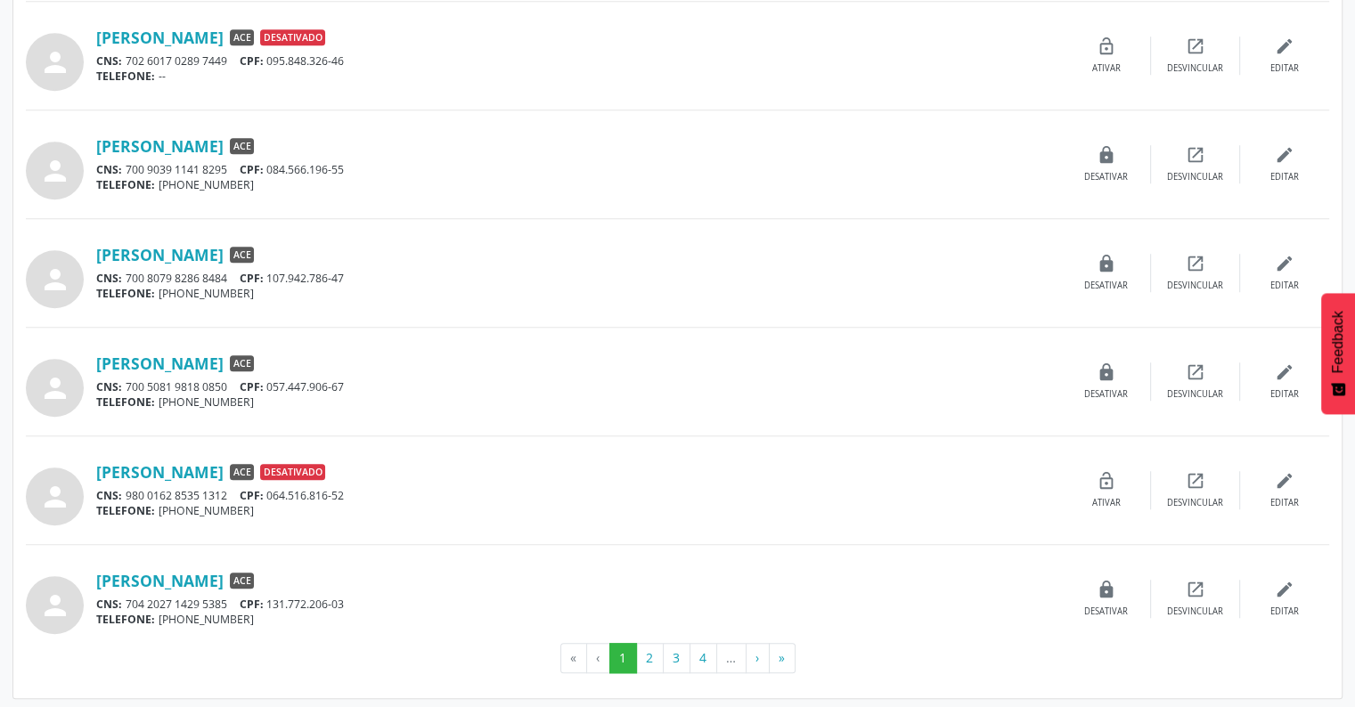
click at [350, 607] on div "CNS: 704 2027 1429 5385 CPF: 131.772.206-03" at bounding box center [579, 604] width 966 height 15
click at [654, 651] on button "2" at bounding box center [650, 658] width 28 height 30
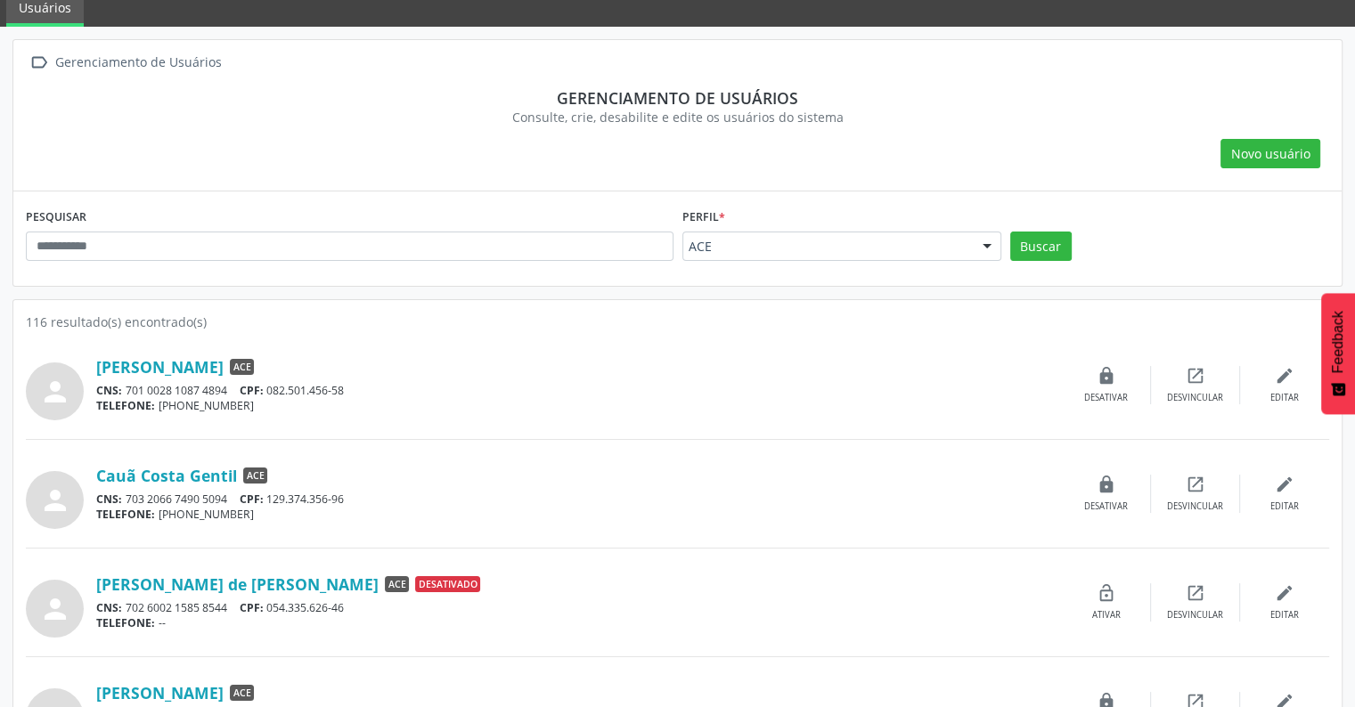
scroll to position [178, 0]
